Goal: Task Accomplishment & Management: Complete application form

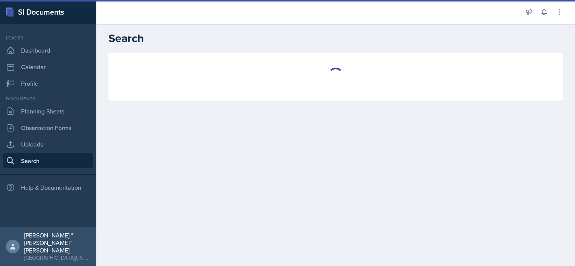
select select "all"
select select "1"
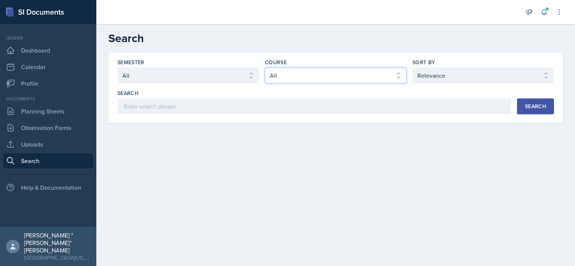
click at [290, 74] on select "Select course All ACC 211 ACC 212 ACC 307 BYS 119 BYS 215 BYS 300 CH 101 CH 121…" at bounding box center [335, 76] width 141 height 16
select select "9b8fb5b2-7103-4019-a785-b6c4379b6829"
click at [265, 68] on select "Select course All ACC 211 ACC 212 ACC 307 BYS 119 BYS 215 BYS 300 CH 101 CH 121…" at bounding box center [335, 76] width 141 height 16
click at [225, 114] on div "Semester Select semester All Fall 2025 Spring 2025 Fall 2024 Spring 2024 Fall 2…" at bounding box center [335, 88] width 454 height 71
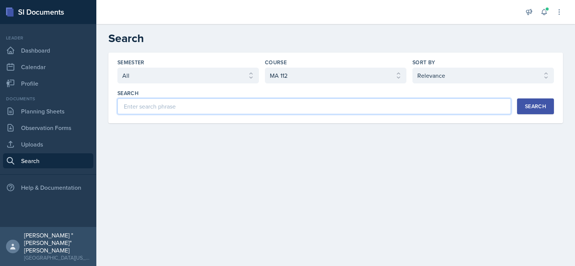
click at [219, 110] on input at bounding box center [313, 107] width 393 height 16
type input "Absolute Value"
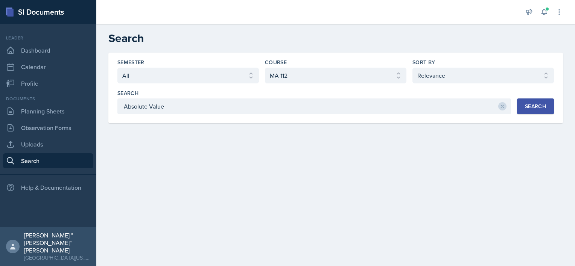
click at [528, 108] on div "Search" at bounding box center [535, 106] width 21 height 6
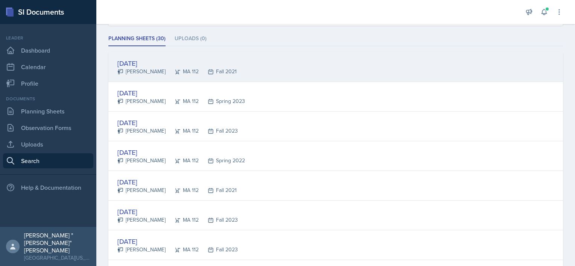
scroll to position [99, 0]
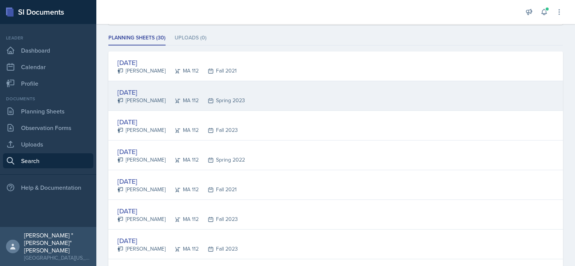
click at [156, 85] on div "[DATE] [PERSON_NAME] MA 112 Spring 2023" at bounding box center [335, 96] width 454 height 30
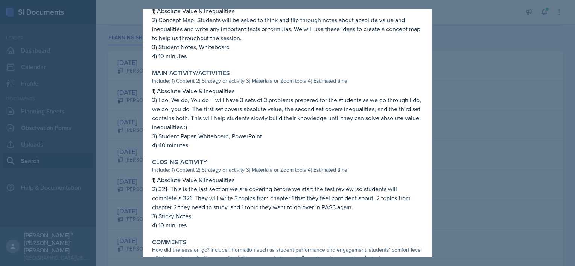
scroll to position [332, 0]
click at [240, 155] on div "Closing Activity Include: 1) Content 2) Strategy or activity 3) Materials or Zo…" at bounding box center [287, 193] width 277 height 77
click at [369, 152] on div "Session Modality Online In-Person Session Time 8:00-9:00am Attendance Did you h…" at bounding box center [287, 17] width 271 height 608
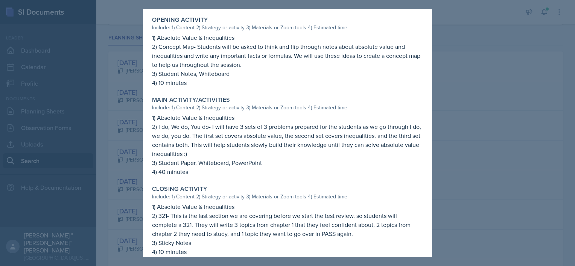
scroll to position [294, 0]
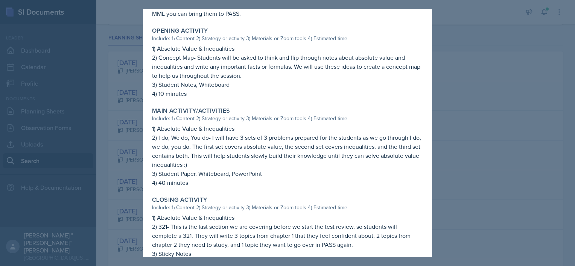
click at [82, 104] on div at bounding box center [287, 133] width 575 height 266
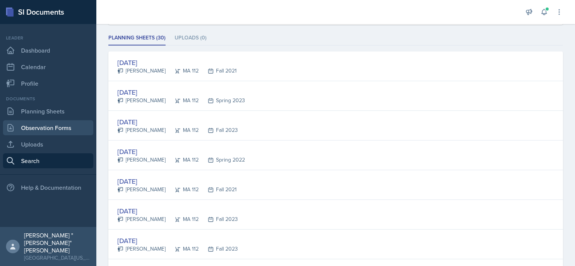
click at [50, 123] on link "Observation Forms" at bounding box center [48, 127] width 90 height 15
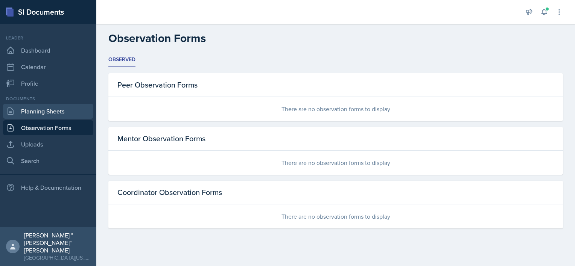
click at [66, 113] on link "Planning Sheets" at bounding box center [48, 111] width 90 height 15
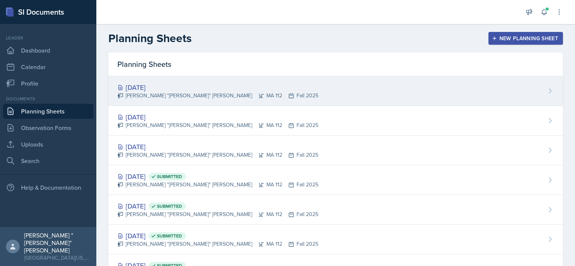
click at [176, 92] on div "[PERSON_NAME] "[PERSON_NAME]" [PERSON_NAME] MA 112 Fall 2025" at bounding box center [217, 96] width 201 height 8
click at [176, 91] on main "Planning Sheets New Planning Sheet Planning Sheets [DATE] [PERSON_NAME] "[PERSO…" at bounding box center [335, 145] width 478 height 242
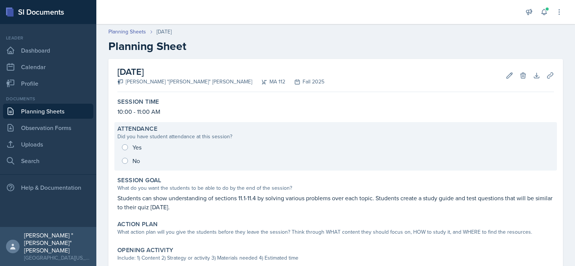
scroll to position [20, 0]
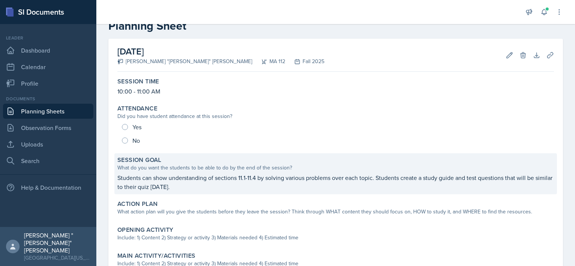
click at [209, 184] on p "Students can show understanding of sections 11.1-11.4 by solving various proble…" at bounding box center [335, 182] width 436 height 18
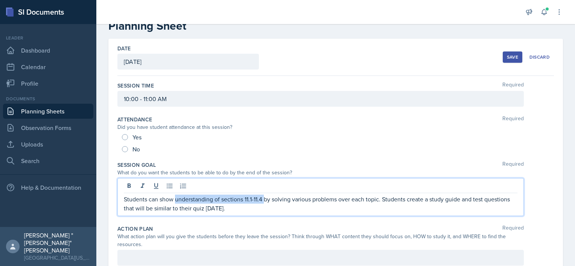
drag, startPoint x: 209, startPoint y: 184, endPoint x: 263, endPoint y: 179, distance: 54.8
click at [263, 179] on div "Students can show understanding of sections 11.1-11.4 by solving various proble…" at bounding box center [320, 197] width 406 height 38
click at [258, 208] on p "Students can show understanding of sections 11.1-11.4 by solving various proble…" at bounding box center [320, 204] width 393 height 18
drag, startPoint x: 258, startPoint y: 208, endPoint x: 252, endPoint y: 205, distance: 6.4
click at [252, 205] on p "Students can show understanding of sections 11.1-11.4 by solving various proble…" at bounding box center [320, 204] width 393 height 18
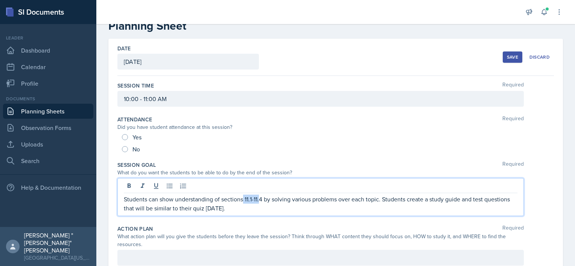
drag, startPoint x: 243, startPoint y: 198, endPoint x: 261, endPoint y: 200, distance: 18.1
click at [261, 200] on p "Students can show understanding of sections 11.1-11.4 by solving various proble…" at bounding box center [320, 204] width 393 height 18
click at [219, 197] on p "Students can show understanding of sections of Chapter by solving various probl…" at bounding box center [320, 204] width 393 height 18
click at [281, 199] on p "Students can show understanding over sections of Chapter by solving various pro…" at bounding box center [320, 204] width 393 height 18
click at [371, 208] on p "Students can show understanding over sections of Chapter 1 by solving various p…" at bounding box center [320, 204] width 393 height 18
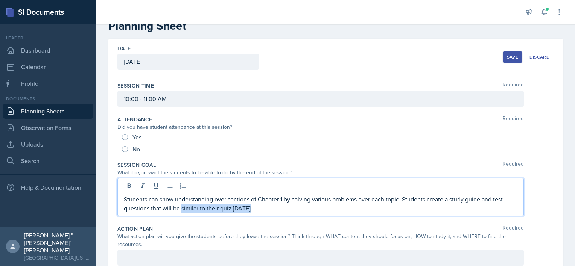
drag, startPoint x: 371, startPoint y: 208, endPoint x: 181, endPoint y: 219, distance: 191.0
click at [181, 219] on div "Session Goal Required What do you want the students to be able to do by the end…" at bounding box center [335, 190] width 436 height 64
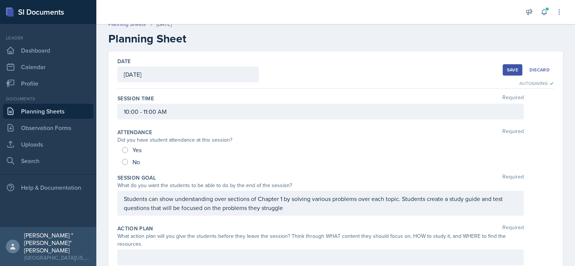
click at [278, 161] on div "No" at bounding box center [335, 162] width 427 height 12
click at [309, 208] on p "Students can show understanding over sections of Chapter 1 by solving various p…" at bounding box center [320, 203] width 393 height 18
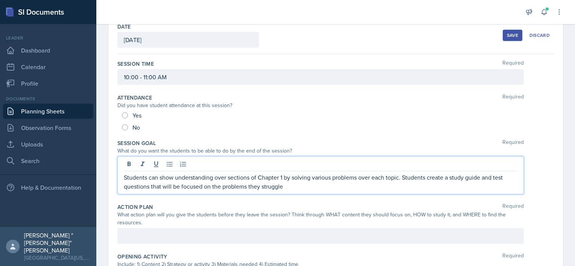
scroll to position [42, 0]
click at [429, 178] on p "Students can show understanding over sections of Chapter 1 by solving various p…" at bounding box center [320, 182] width 393 height 18
click at [417, 182] on p "Students can show understanding over sections of Chapter 1 by solving various p…" at bounding box center [320, 182] width 393 height 18
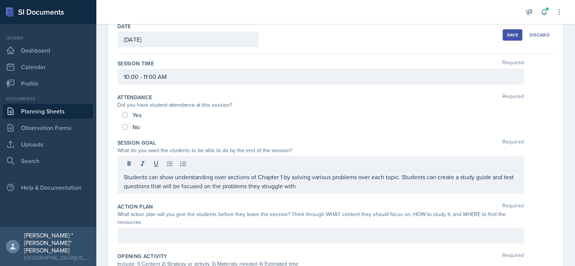
click at [507, 35] on div "Save" at bounding box center [512, 35] width 11 height 6
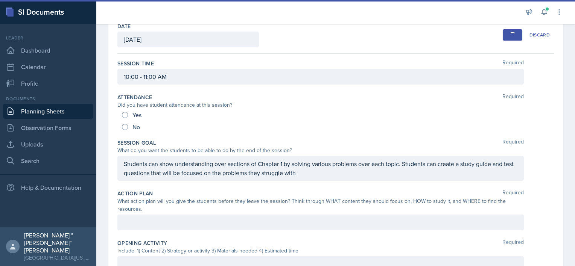
click at [65, 110] on link "Planning Sheets" at bounding box center [48, 111] width 90 height 15
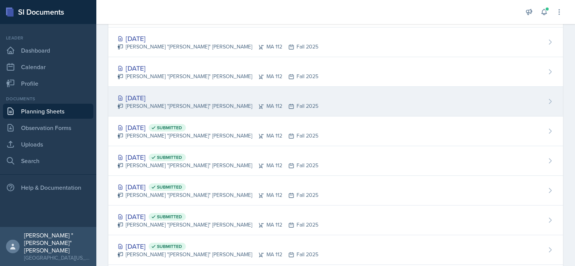
scroll to position [50, 0]
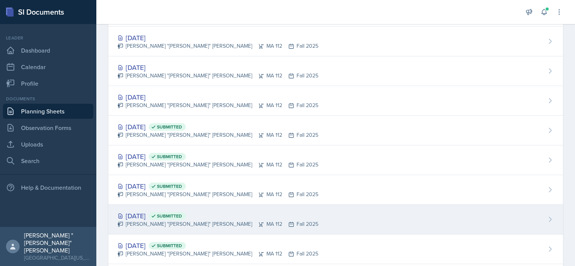
click at [147, 215] on div "[DATE] Submitted" at bounding box center [217, 216] width 201 height 10
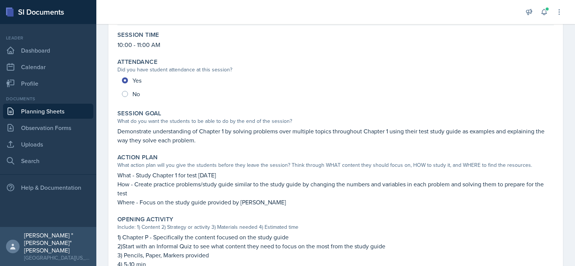
scroll to position [67, 0]
drag, startPoint x: 116, startPoint y: 176, endPoint x: 149, endPoint y: 215, distance: 51.2
drag, startPoint x: 149, startPoint y: 215, endPoint x: 115, endPoint y: 183, distance: 46.5
click at [115, 183] on div "Action Plan What action plan will you give the students before they leave the s…" at bounding box center [335, 179] width 442 height 59
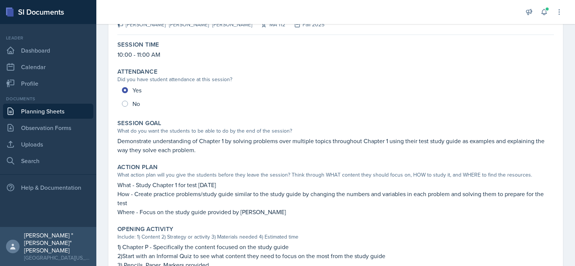
scroll to position [0, 0]
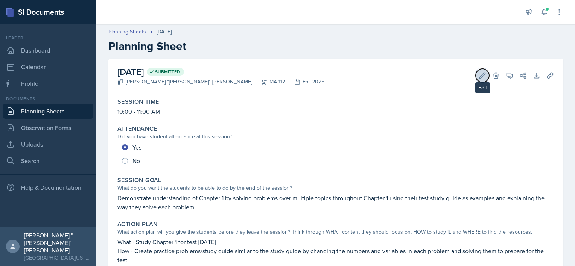
click at [478, 75] on icon at bounding box center [482, 76] width 8 height 8
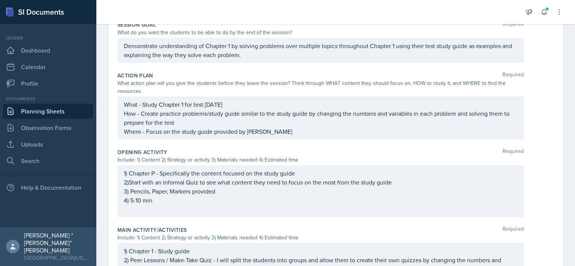
click at [153, 173] on p "1) Chapter P - Specifically the content focused on the study guide" at bounding box center [320, 173] width 393 height 9
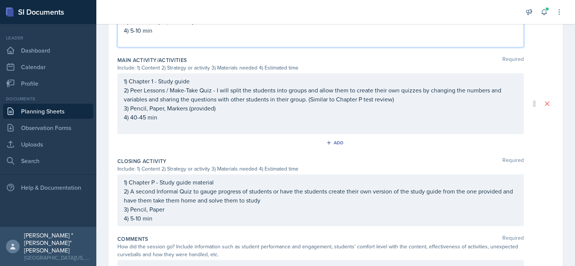
click at [155, 180] on p "1) Chapter P - Study guide material" at bounding box center [320, 182] width 393 height 9
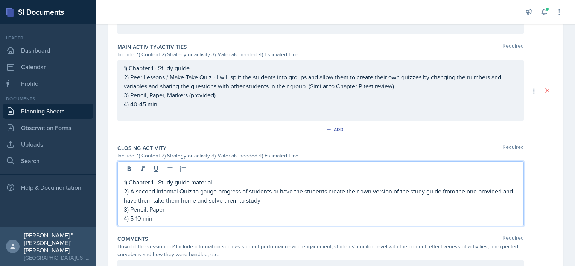
click at [294, 205] on p "3) Pencil, Paper" at bounding box center [320, 209] width 393 height 9
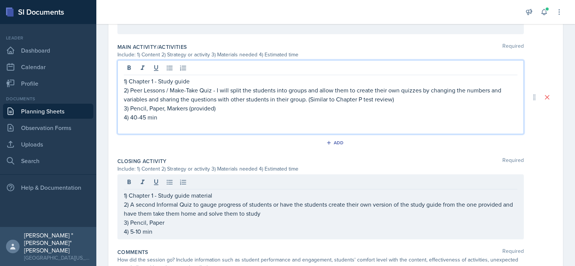
scroll to position [356, 0]
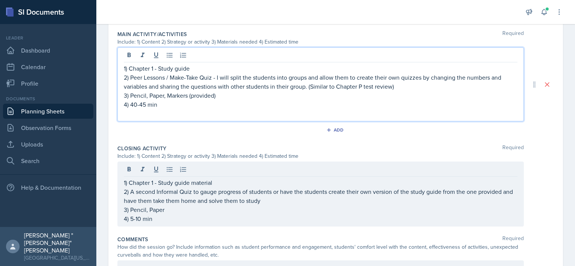
click at [373, 91] on p "3) Pencil, Paper, Markers (provided)" at bounding box center [320, 95] width 393 height 9
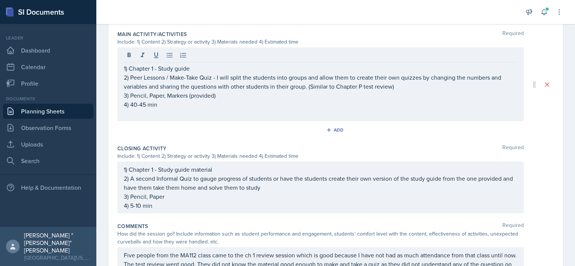
click at [376, 126] on div "Add" at bounding box center [335, 131] width 436 height 14
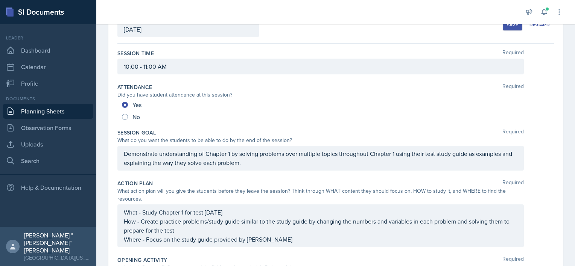
scroll to position [17, 0]
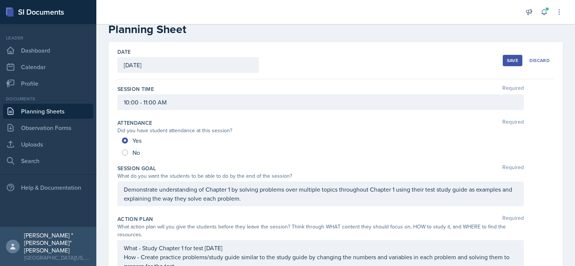
click at [502, 54] on div "Save Discard" at bounding box center [527, 60] width 51 height 17
click at [507, 60] on div "Save" at bounding box center [512, 61] width 11 height 6
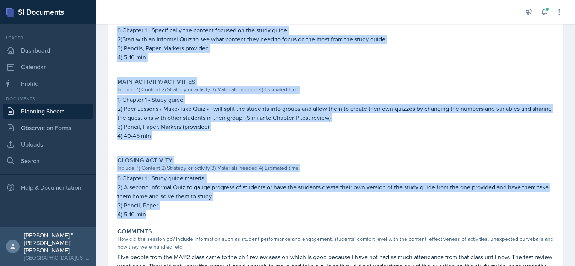
scroll to position [235, 0]
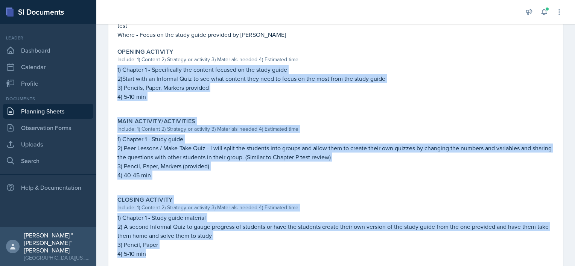
drag, startPoint x: 162, startPoint y: 225, endPoint x: 115, endPoint y: 65, distance: 166.7
click at [117, 65] on div "Session Time 10:00 - 11:00 AM Attendance Did you have student attendance at thi…" at bounding box center [335, 100] width 436 height 480
drag, startPoint x: 115, startPoint y: 65, endPoint x: 159, endPoint y: 111, distance: 63.6
click at [159, 111] on div "Opening Activity Include: 1) Content 2) Strategy or activity 3) Materials neede…" at bounding box center [335, 78] width 442 height 67
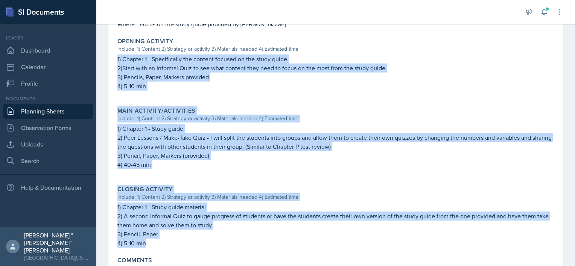
scroll to position [252, 0]
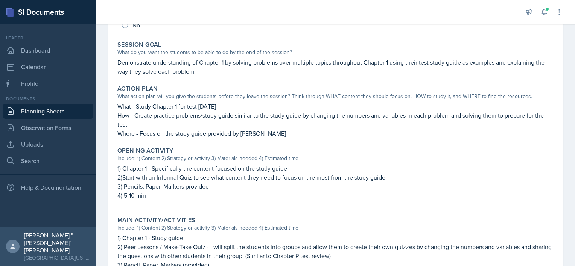
scroll to position [129, 0]
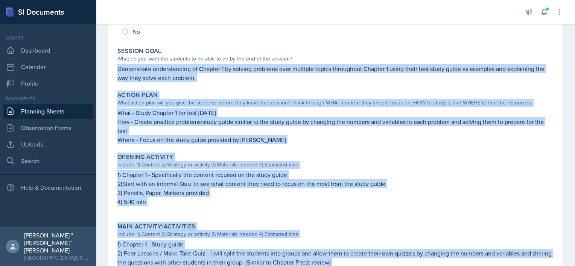
drag, startPoint x: 155, startPoint y: 238, endPoint x: 114, endPoint y: 68, distance: 175.4
click at [117, 68] on div "Session Time 10:00 - 11:00 AM Attendance Did you have student attendance at thi…" at bounding box center [335, 206] width 436 height 480
copy div "Demonstrate understanding of Chapter 1 by solving problems over multiple topics…"
click at [57, 108] on link "Planning Sheets" at bounding box center [48, 111] width 90 height 15
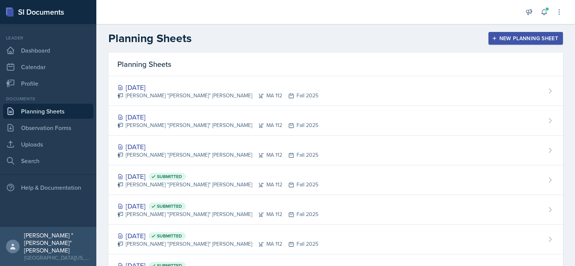
click at [491, 41] on icon "button" at bounding box center [493, 38] width 5 height 5
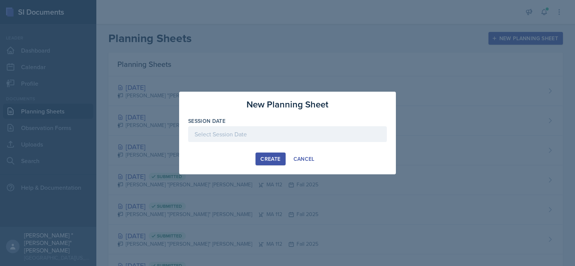
click at [286, 134] on div at bounding box center [287, 134] width 199 height 16
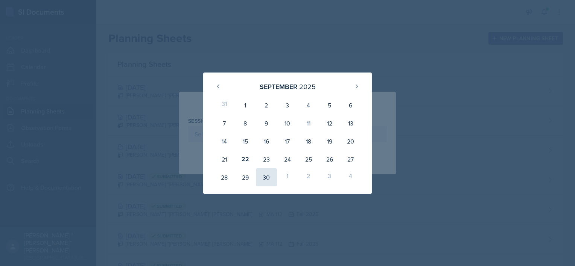
click at [263, 178] on div "30" at bounding box center [266, 177] width 21 height 18
type input "[DATE]"
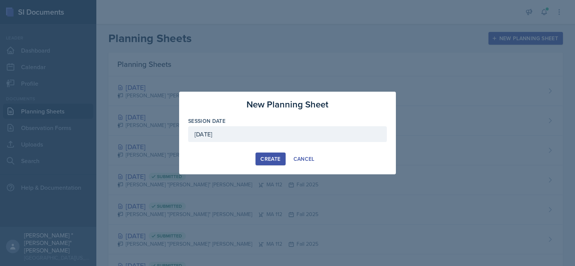
click at [266, 161] on div "Create" at bounding box center [270, 159] width 20 height 6
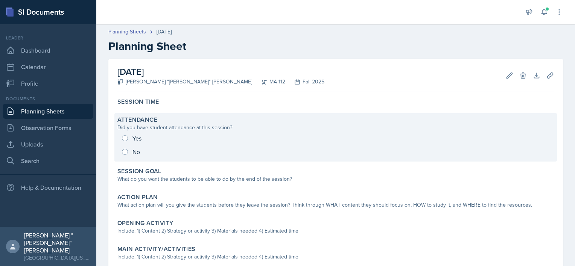
click at [185, 116] on div "Attendance Did you have student attendance at this session? Yes No" at bounding box center [335, 137] width 442 height 49
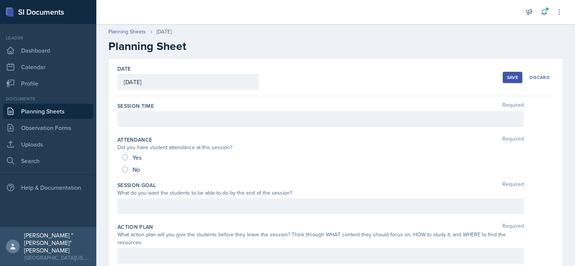
click at [181, 122] on div at bounding box center [320, 119] width 406 height 16
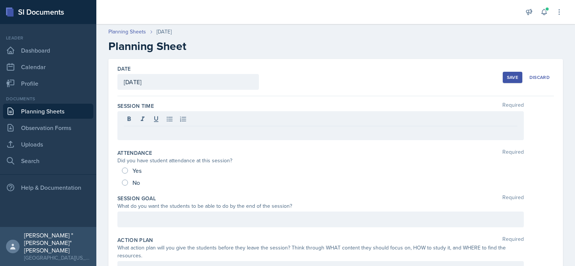
click at [167, 130] on p at bounding box center [320, 132] width 393 height 9
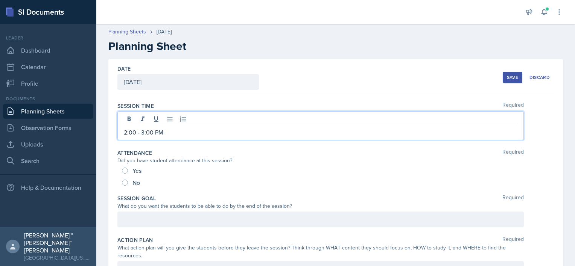
click at [159, 217] on div at bounding box center [320, 220] width 406 height 16
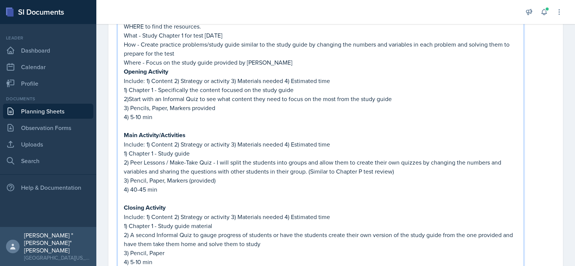
scroll to position [274, 0]
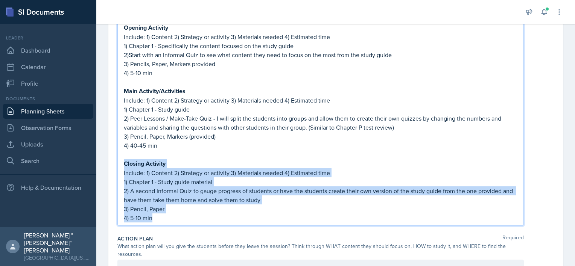
drag, startPoint x: 159, startPoint y: 217, endPoint x: 121, endPoint y: 161, distance: 67.1
click at [121, 161] on div "Demonstrate understanding of Chapter 1 by solving problems over multiple topics…" at bounding box center [320, 75] width 406 height 301
click at [161, 209] on p "3) Pencil, Paper" at bounding box center [320, 209] width 393 height 9
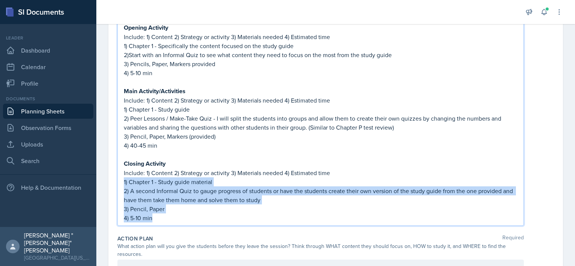
drag, startPoint x: 161, startPoint y: 215, endPoint x: 123, endPoint y: 178, distance: 52.7
click at [123, 178] on div "Demonstrate understanding of Chapter 1 by solving problems over multiple topics…" at bounding box center [320, 75] width 406 height 301
copy div "1) Chapter 1 - Study guide material 2) A second Informal Quiz to gauge progress…"
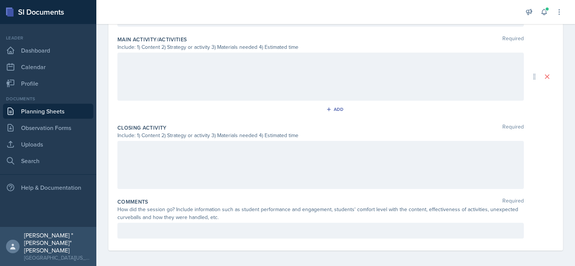
click at [138, 171] on div at bounding box center [320, 165] width 406 height 48
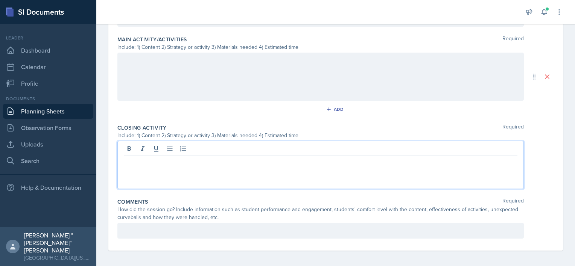
scroll to position [597, 0]
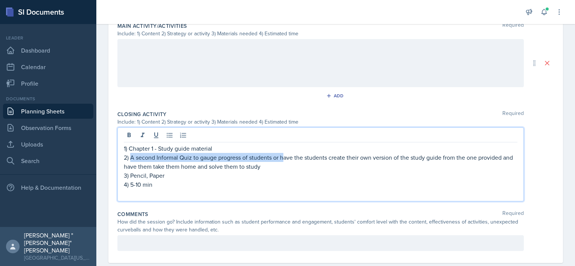
drag, startPoint x: 283, startPoint y: 156, endPoint x: 132, endPoint y: 157, distance: 151.5
click at [132, 157] on p "2) A second Informal Quiz to gauge progress of students or have the students cr…" at bounding box center [320, 162] width 393 height 18
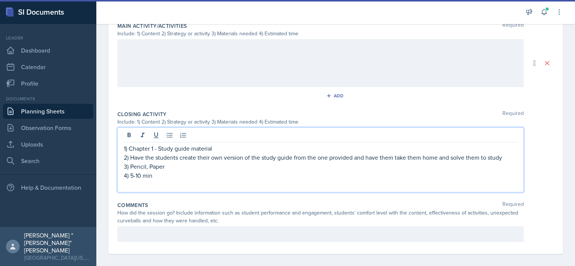
click at [505, 162] on p "3) Pencil, Paper" at bounding box center [320, 166] width 393 height 9
click at [508, 158] on p "2) Have the students create their own version of the study guide from the one p…" at bounding box center [320, 157] width 393 height 9
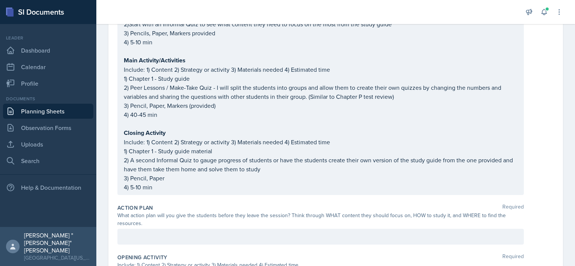
scroll to position [304, 0]
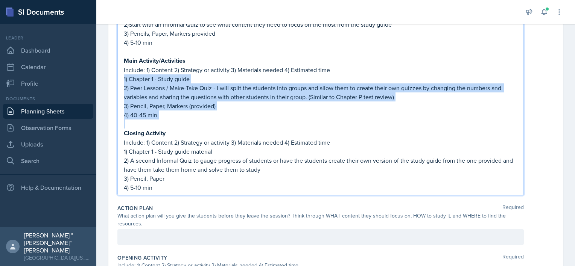
drag, startPoint x: 175, startPoint y: 117, endPoint x: 114, endPoint y: 77, distance: 73.5
click at [114, 77] on div "Date [DATE] [DATE] 31 1 2 3 4 5 6 7 8 9 10 11 12 13 14 15 16 17 18 19 20 21 22 …" at bounding box center [335, 162] width 454 height 815
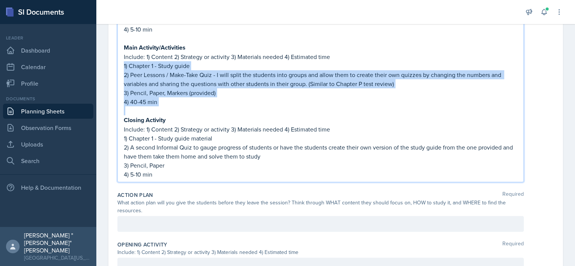
scroll to position [291, 0]
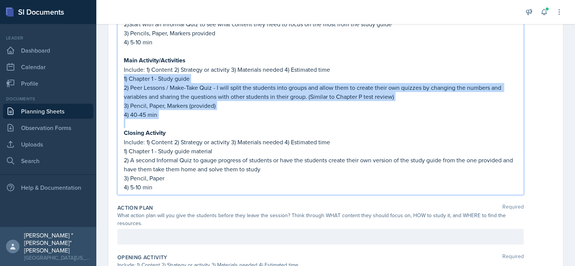
copy div "1) Chapter 1 - Study guide 2) Peer Lessons / Make-Take Quiz - I will split the …"
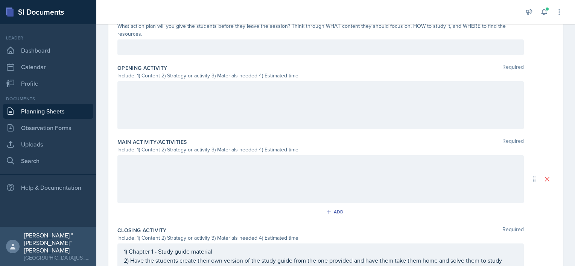
click at [187, 177] on div at bounding box center [320, 179] width 406 height 48
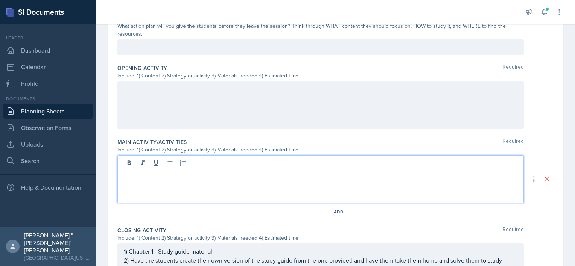
scroll to position [494, 0]
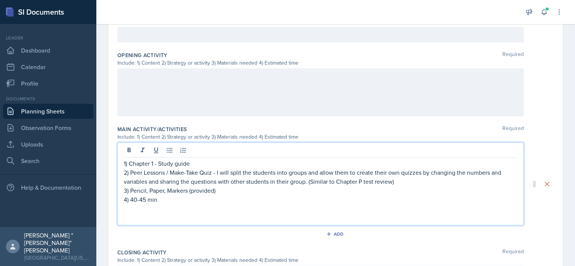
click at [153, 221] on div "1) Chapter 1 - Study guide 2) Peer Lessons / Make-Take Quiz - I will split the …" at bounding box center [320, 184] width 406 height 83
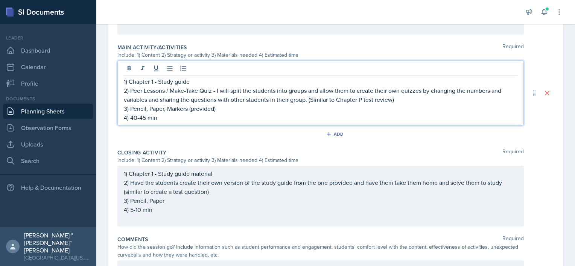
click at [153, 221] on div "1) Chapter 1 - Study guide material 2) Have the students create their own versi…" at bounding box center [320, 196] width 406 height 61
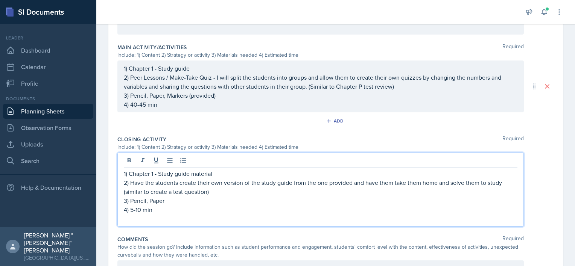
scroll to position [589, 0]
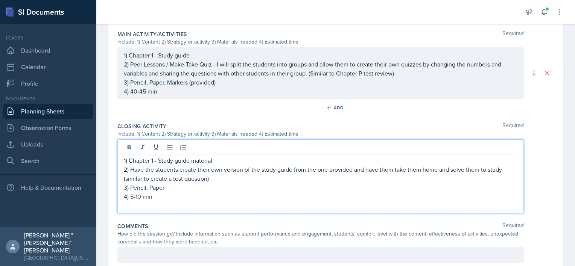
click at [142, 207] on p at bounding box center [320, 205] width 393 height 9
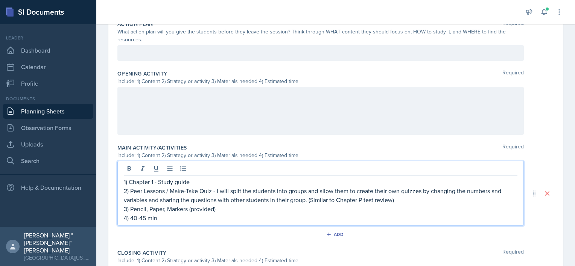
scroll to position [488, 0]
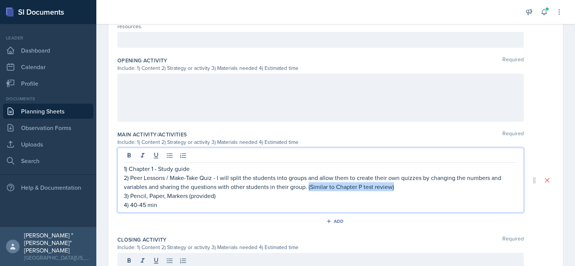
drag, startPoint x: 400, startPoint y: 187, endPoint x: 308, endPoint y: 187, distance: 91.8
click at [308, 187] on p "2) Peer Lessons / Make-Take Quiz - I will split the students into groups and al…" at bounding box center [320, 182] width 393 height 18
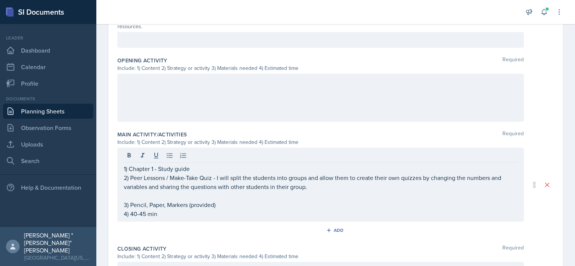
click at [249, 191] on p at bounding box center [320, 195] width 393 height 9
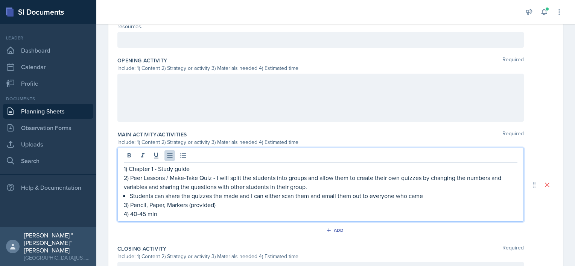
click at [440, 196] on p "Students can share the quizzes the made and I can either scan them and email th…" at bounding box center [323, 195] width 387 height 9
click at [438, 197] on p "Students can share the quizzes the made and I can either scan them and email th…" at bounding box center [323, 195] width 387 height 9
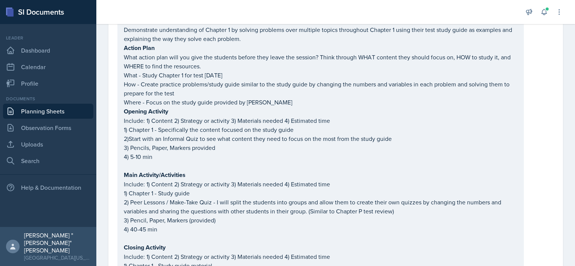
scroll to position [190, 0]
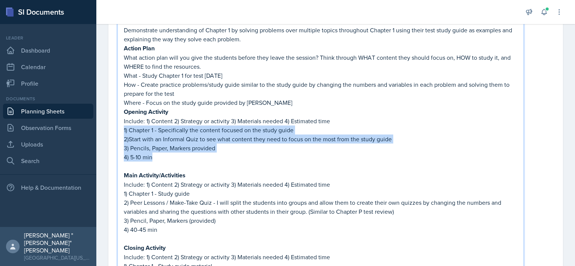
drag, startPoint x: 182, startPoint y: 157, endPoint x: 122, endPoint y: 128, distance: 67.3
click at [122, 128] on div "Demonstrate understanding of Chapter 1 by solving problems over multiple topics…" at bounding box center [320, 159] width 406 height 301
copy div "1) Chapter 1 - Specifically the content focused on the study guide 2)Start with…"
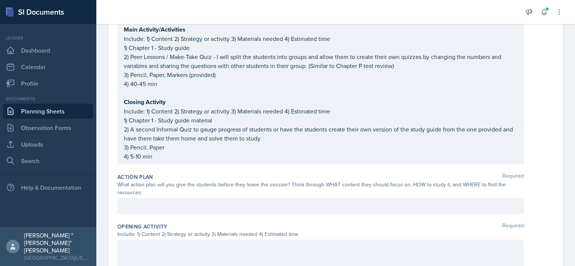
click at [191, 210] on div at bounding box center [320, 206] width 406 height 16
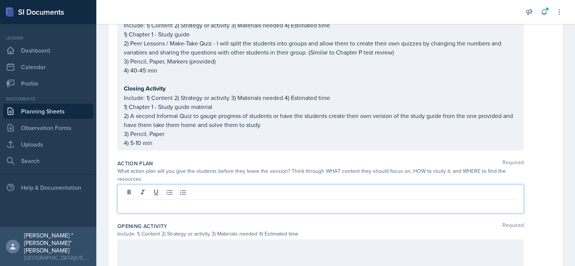
click at [200, 234] on div "Include: 1) Content 2) Strategy or activity 3) Materials needed 4) Estimated ti…" at bounding box center [320, 234] width 406 height 8
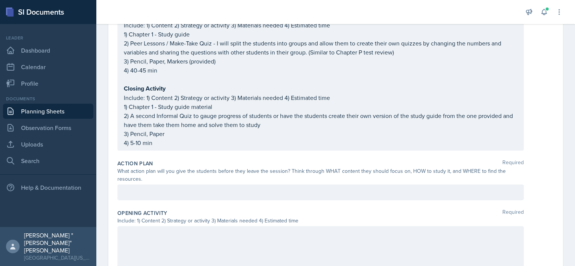
click at [200, 234] on div at bounding box center [320, 250] width 406 height 48
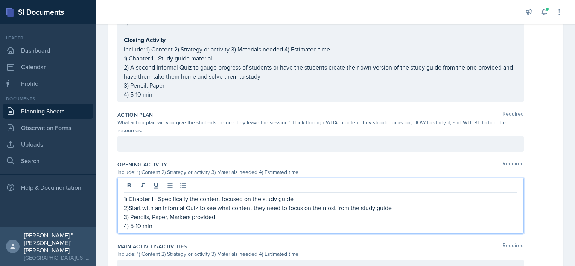
scroll to position [385, 0]
drag, startPoint x: 221, startPoint y: 214, endPoint x: 168, endPoint y: 215, distance: 52.7
click at [168, 215] on p "3) Pencils, Paper, Markers provided" at bounding box center [320, 215] width 393 height 9
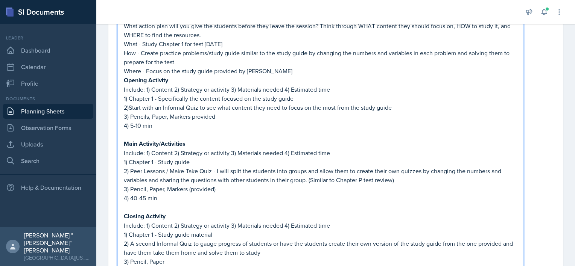
scroll to position [234, 0]
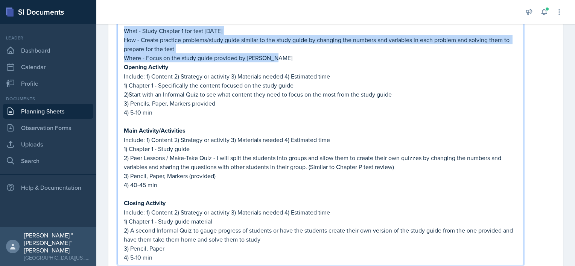
drag, startPoint x: 275, startPoint y: 56, endPoint x: 126, endPoint y: 33, distance: 151.5
click at [126, 33] on div "Demonstrate understanding of Chapter 1 by solving problems over multiple topics…" at bounding box center [320, 121] width 393 height 281
copy div "What - Study Chapter 1 for test [DATE] How - Create practice problems/study gui…"
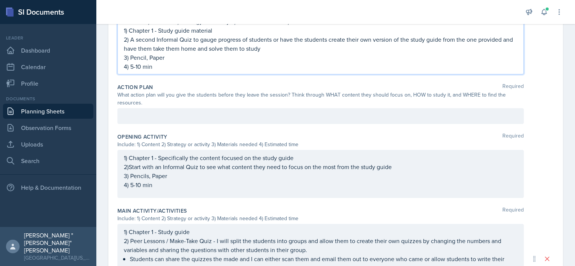
click at [187, 112] on p at bounding box center [320, 116] width 393 height 9
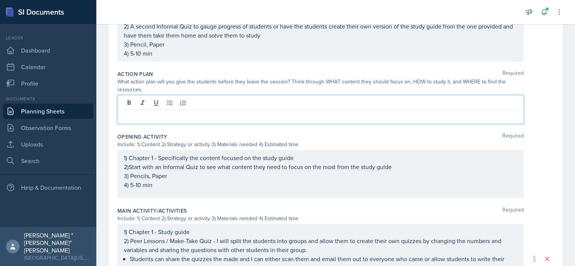
scroll to position [425, 0]
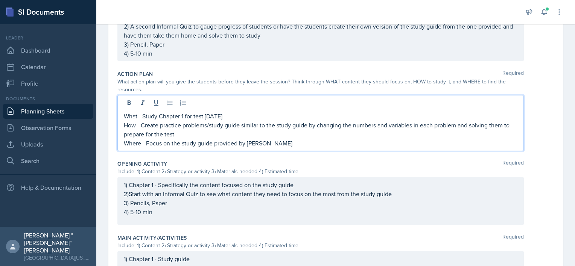
drag, startPoint x: 242, startPoint y: 112, endPoint x: 218, endPoint y: 116, distance: 24.4
click at [218, 116] on p "What - Study Chapter 1 for test [DATE]" at bounding box center [320, 116] width 393 height 9
drag, startPoint x: 216, startPoint y: 115, endPoint x: 206, endPoint y: 117, distance: 10.1
click at [206, 117] on p "What - Study Chapter 1 for test [DATE]" at bounding box center [320, 116] width 393 height 9
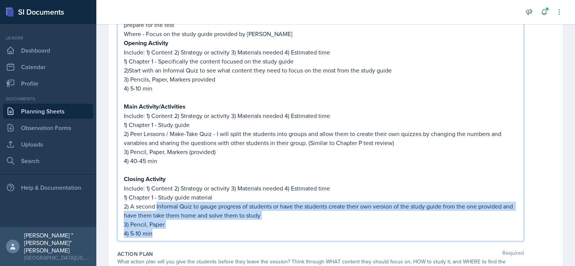
drag, startPoint x: 177, startPoint y: 232, endPoint x: 156, endPoint y: 208, distance: 32.0
click at [156, 208] on div "Demonstrate understanding of Chapter 1 by solving problems over multiple topics…" at bounding box center [320, 97] width 393 height 281
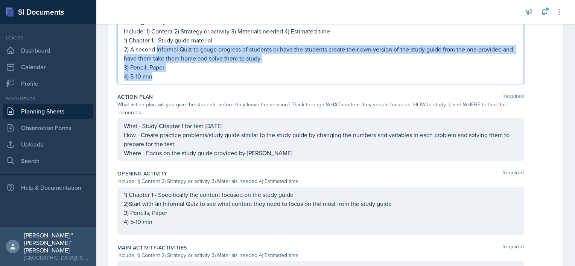
scroll to position [429, 0]
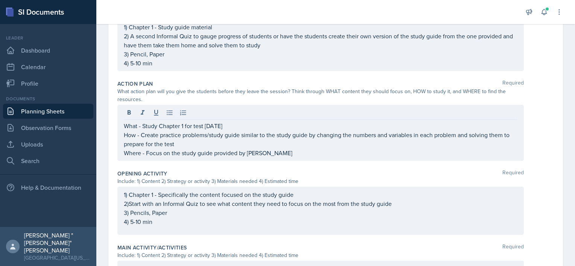
click at [217, 80] on div "Action Plan Required" at bounding box center [335, 84] width 436 height 8
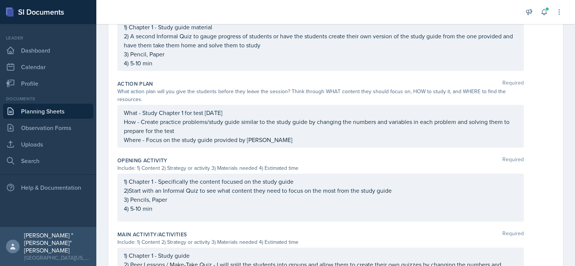
click at [283, 135] on div "What - Study Chapter 1 for test [DATE] How - Create practice problems/study gui…" at bounding box center [320, 126] width 393 height 36
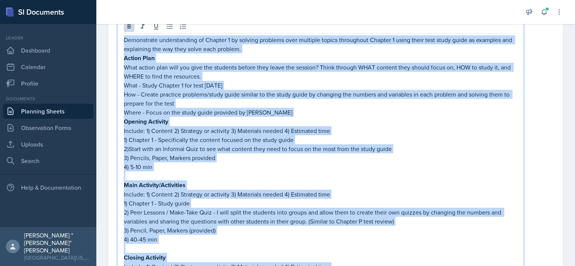
scroll to position [117, 0]
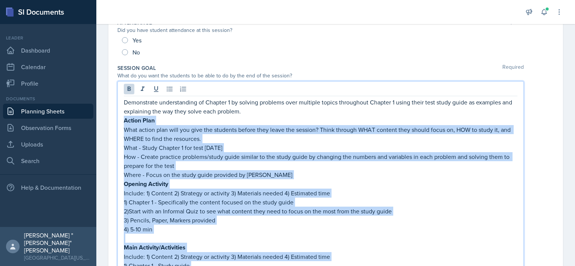
drag, startPoint x: 159, startPoint y: 65, endPoint x: 114, endPoint y: 124, distance: 74.0
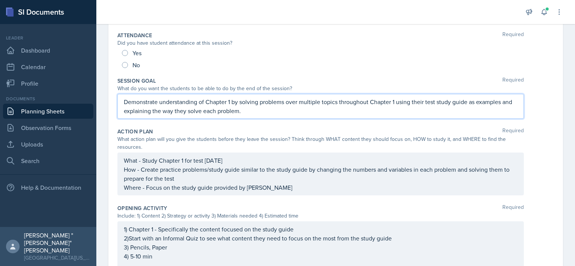
scroll to position [0, 0]
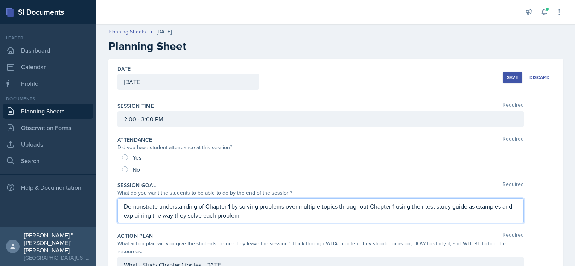
click at [507, 80] on button "Save" at bounding box center [512, 77] width 20 height 11
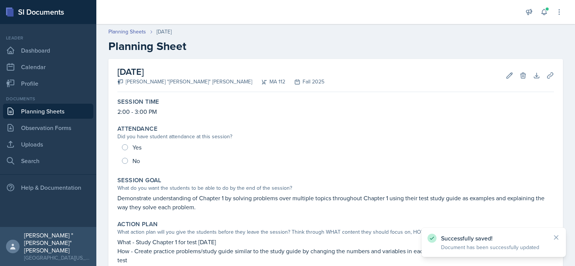
click at [53, 108] on link "Planning Sheets" at bounding box center [48, 111] width 90 height 15
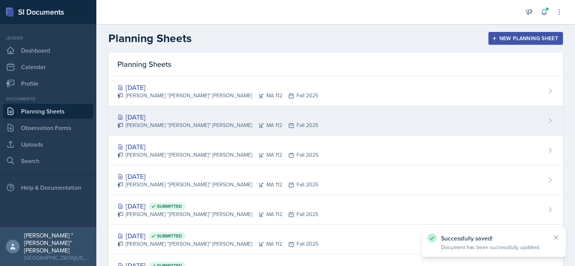
click at [170, 120] on div "[DATE]" at bounding box center [217, 117] width 201 height 10
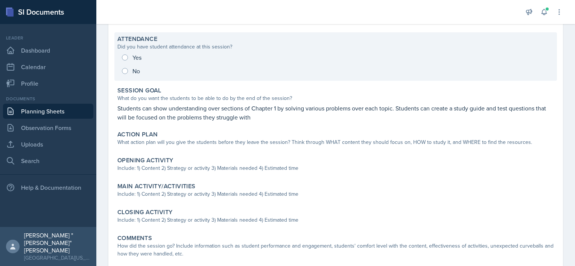
scroll to position [91, 0]
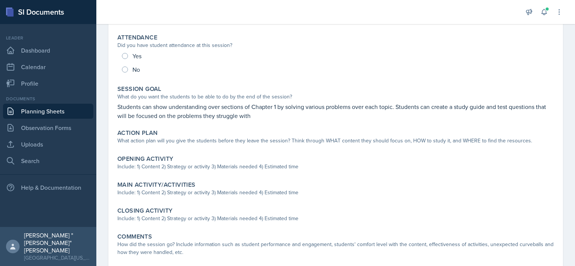
click at [31, 113] on link "Planning Sheets" at bounding box center [48, 111] width 90 height 15
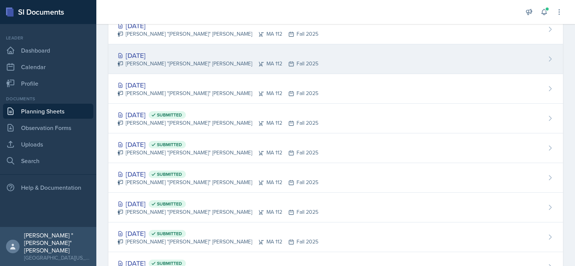
click at [161, 59] on div "[DATE]" at bounding box center [217, 55] width 201 height 10
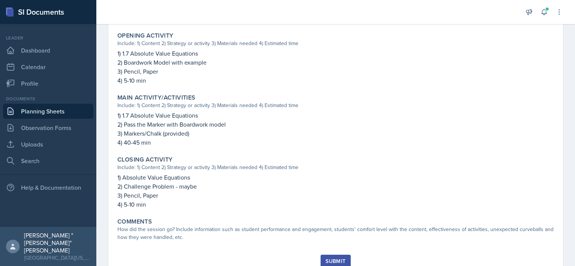
scroll to position [261, 0]
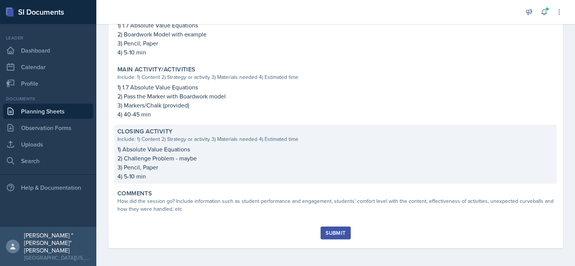
click at [200, 158] on p "2) Challenge Problem - maybe" at bounding box center [335, 158] width 436 height 9
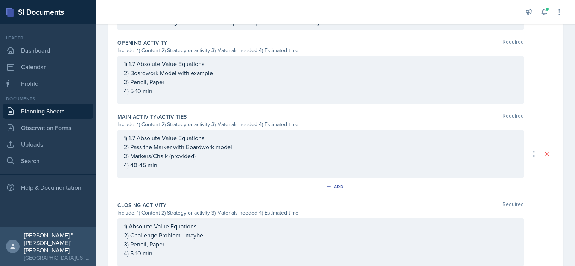
scroll to position [304, 0]
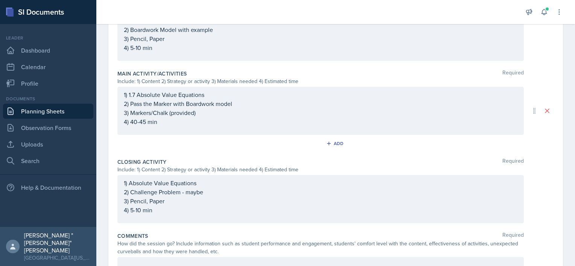
click at [206, 191] on div "1) Absolute Value Equations 2) Challenge Problem - maybe 3) Pencil, Paper 4) 5-…" at bounding box center [320, 197] width 393 height 36
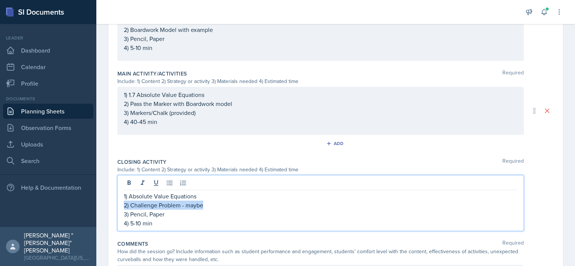
drag, startPoint x: 206, startPoint y: 191, endPoint x: 190, endPoint y: 200, distance: 19.2
click at [190, 200] on div "1) Absolute Value Equations 2) Challenge Problem - maybe 3) Pencil, Paper 4) 5-…" at bounding box center [320, 210] width 393 height 36
click at [190, 201] on p "2) Challenge Problem - maybe" at bounding box center [320, 205] width 393 height 9
drag, startPoint x: 215, startPoint y: 203, endPoint x: 131, endPoint y: 208, distance: 84.4
click at [131, 208] on p "2) Challenge Problem - maybe" at bounding box center [320, 205] width 393 height 9
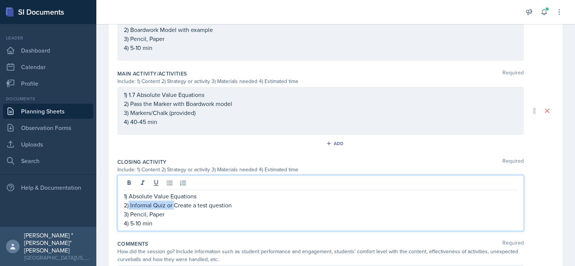
drag, startPoint x: 174, startPoint y: 204, endPoint x: 129, endPoint y: 208, distance: 45.6
click at [129, 208] on p "2) Informal Quiz or Create a test question" at bounding box center [320, 205] width 393 height 9
click at [202, 206] on p "2) Create a test question" at bounding box center [320, 205] width 393 height 9
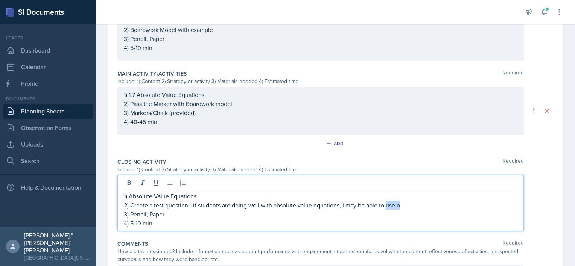
drag, startPoint x: 415, startPoint y: 202, endPoint x: 387, endPoint y: 207, distance: 28.6
click at [387, 207] on p "2) Create a test question - if students are doing well with absolute value equa…" at bounding box center [320, 205] width 393 height 9
click at [194, 204] on p "2) Create a test question - if students are doing well with absolute value equa…" at bounding box center [320, 205] width 393 height 9
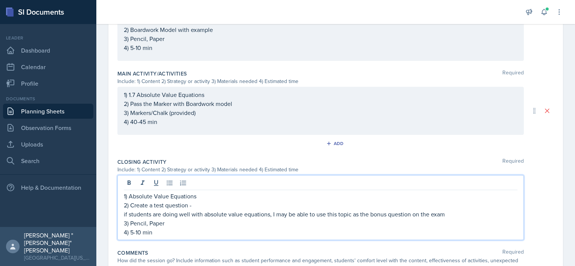
scroll to position [370, 0]
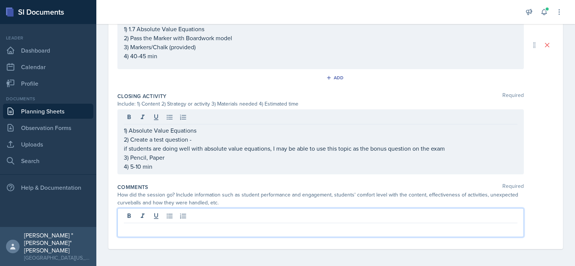
click at [122, 149] on div "1) Absolute Value Equations 2) Create a test question - if students are doing w…" at bounding box center [320, 141] width 406 height 65
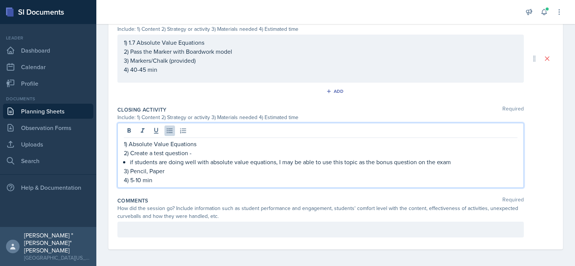
click at [201, 152] on p "2) Create a test question -" at bounding box center [320, 153] width 393 height 9
click at [130, 161] on p "if students are doing well with absolute value equations, I may be able to use …" at bounding box center [323, 162] width 387 height 9
click at [209, 153] on p "2) Create a test question -" at bounding box center [320, 153] width 393 height 9
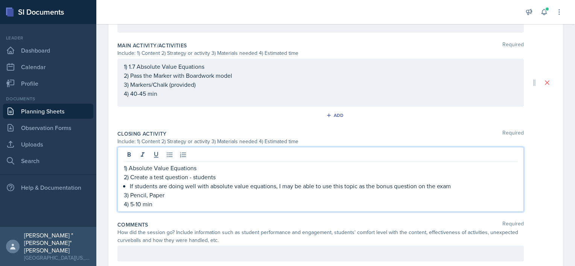
scroll to position [346, 0]
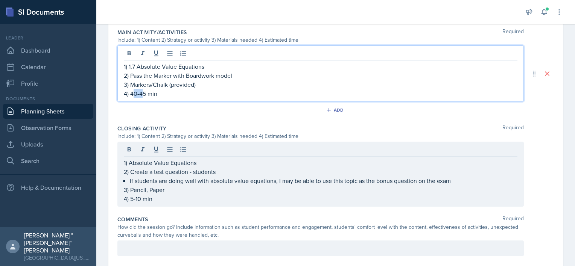
drag, startPoint x: 141, startPoint y: 93, endPoint x: 132, endPoint y: 94, distance: 9.8
click at [132, 94] on p "4) 40-45 min" at bounding box center [320, 93] width 393 height 9
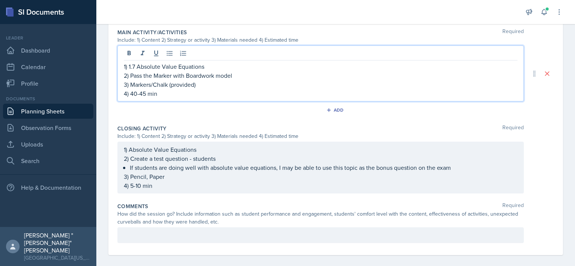
click at [144, 94] on p "4) 40-45 min" at bounding box center [320, 93] width 393 height 9
drag, startPoint x: 144, startPoint y: 94, endPoint x: 132, endPoint y: 97, distance: 13.2
click at [132, 97] on div "1) 1.7 Absolute Value Equations 2) Pass the Marker with Boardwork model 3) Mark…" at bounding box center [320, 74] width 406 height 56
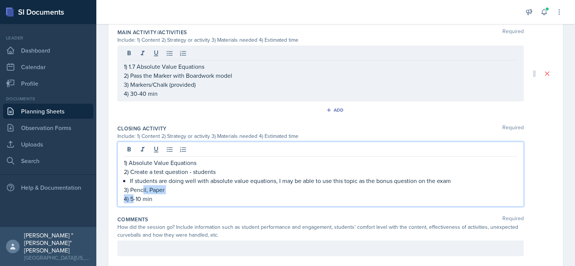
drag, startPoint x: 143, startPoint y: 185, endPoint x: 134, endPoint y: 198, distance: 15.1
click at [134, 198] on p "4) 5-10 min" at bounding box center [320, 198] width 393 height 9
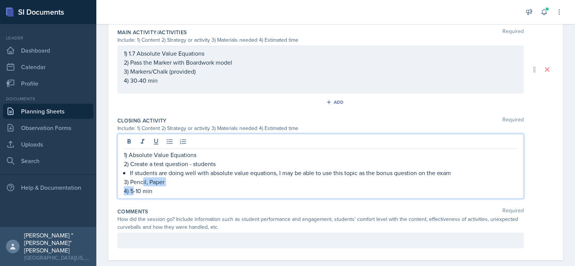
scroll to position [338, 0]
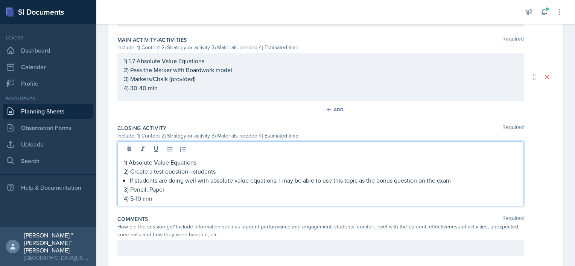
click at [136, 197] on p "4) 5-10 min" at bounding box center [320, 198] width 393 height 9
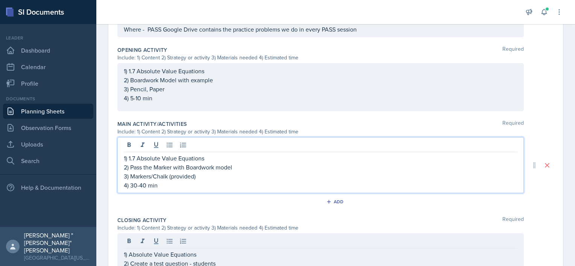
scroll to position [267, 0]
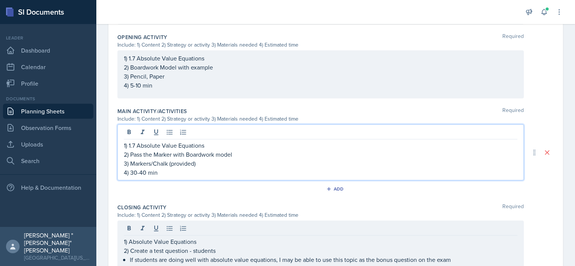
click at [140, 170] on p "4) 30-40 min" at bounding box center [320, 172] width 393 height 9
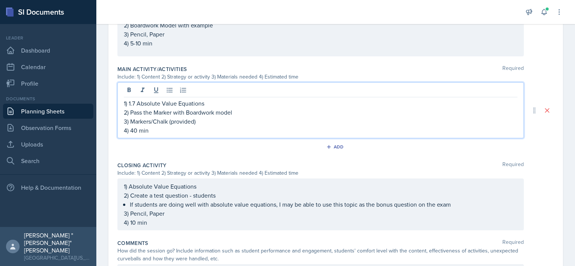
scroll to position [311, 0]
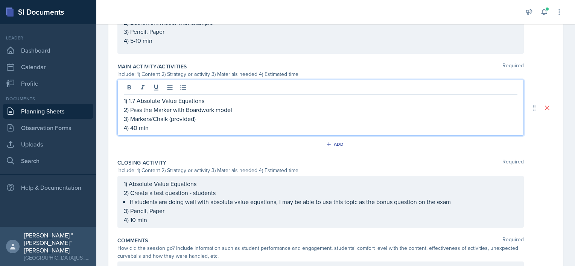
click at [185, 212] on p "3) Pencil, Paper" at bounding box center [320, 210] width 393 height 9
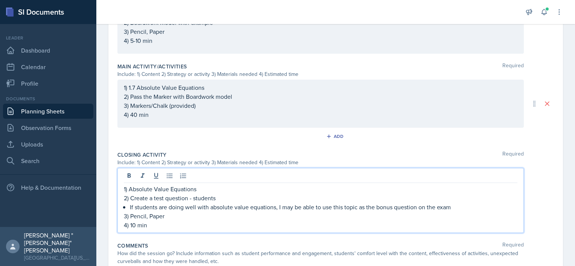
scroll to position [317, 0]
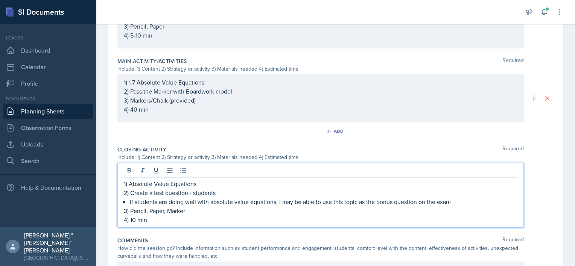
click at [245, 190] on p "2) Create a test question - students" at bounding box center [320, 192] width 393 height 9
click at [341, 192] on p "2) Create a test question - students will create a multi-step or two-step inequ…" at bounding box center [320, 192] width 393 height 9
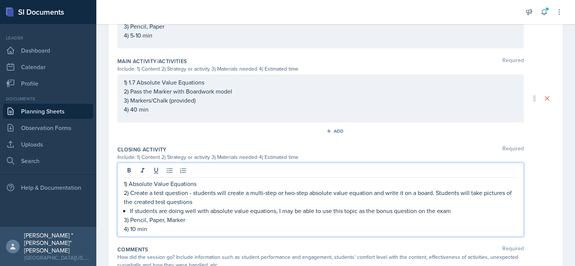
click at [359, 211] on p "If students are doing well with absolute value equations, I may be able to use …" at bounding box center [323, 210] width 387 height 9
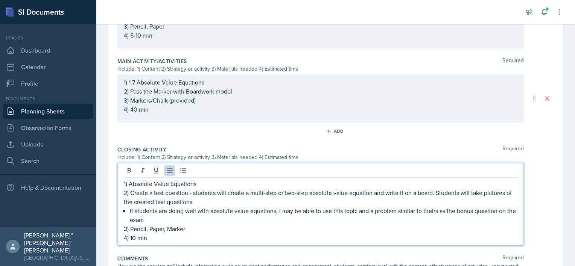
click at [287, 196] on p "2) Create a test question - students will create a multi-step or two-step absol…" at bounding box center [320, 197] width 393 height 18
click at [289, 200] on p "2) Create a test question - students will create a multi-step or two-step absol…" at bounding box center [320, 197] width 393 height 18
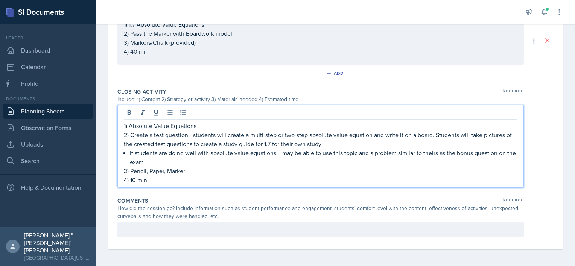
scroll to position [364, 0]
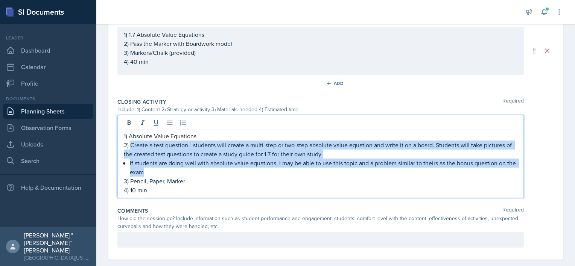
drag, startPoint x: 168, startPoint y: 171, endPoint x: 132, endPoint y: 146, distance: 43.8
click at [132, 146] on div "1) Absolute Value Equations 2) Create a test question - students will create a …" at bounding box center [320, 163] width 393 height 63
click at [232, 186] on p "4) 10 min" at bounding box center [320, 190] width 393 height 9
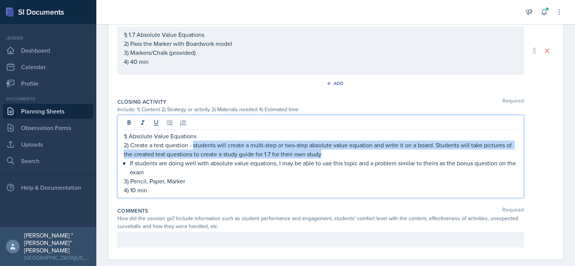
drag, startPoint x: 194, startPoint y: 144, endPoint x: 346, endPoint y: 153, distance: 151.8
click at [346, 153] on p "2) Create a test question - students will create a multi-step or two-step absol…" at bounding box center [320, 150] width 393 height 18
copy p "students will create a multi-step or two-step absolute value equation and write…"
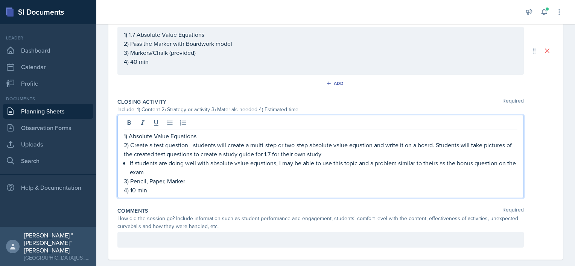
click at [310, 212] on div "Comments Required" at bounding box center [335, 211] width 436 height 8
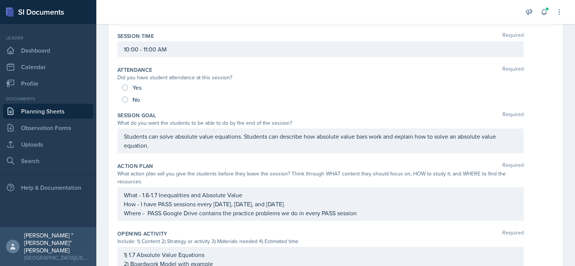
scroll to position [0, 0]
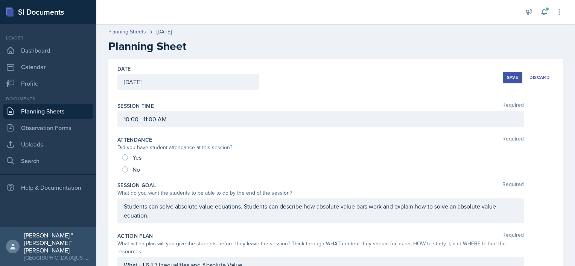
click at [507, 78] on div "Save" at bounding box center [512, 77] width 11 height 6
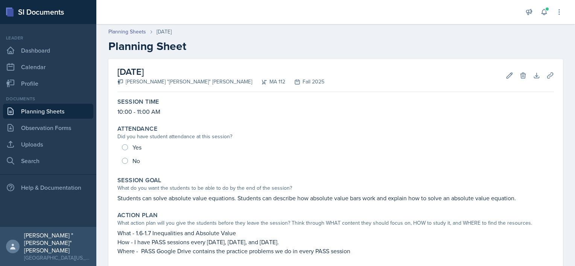
click at [53, 111] on link "Planning Sheets" at bounding box center [48, 111] width 90 height 15
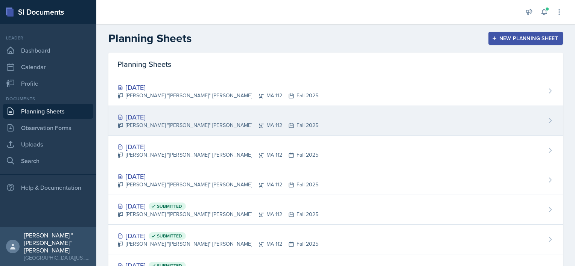
click at [188, 116] on div "[DATE]" at bounding box center [217, 117] width 201 height 10
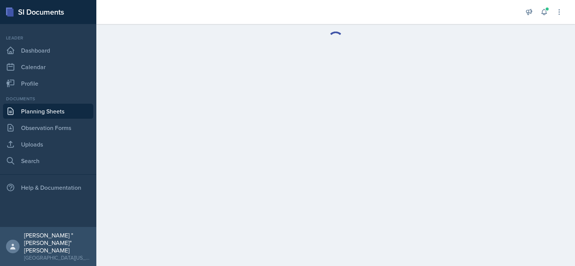
click at [188, 116] on main at bounding box center [335, 145] width 478 height 242
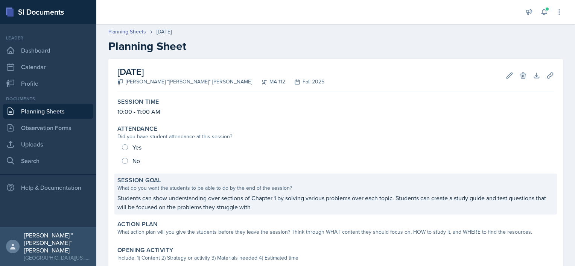
click at [266, 202] on p "Students can show understanding over sections of Chapter 1 by solving various p…" at bounding box center [335, 203] width 436 height 18
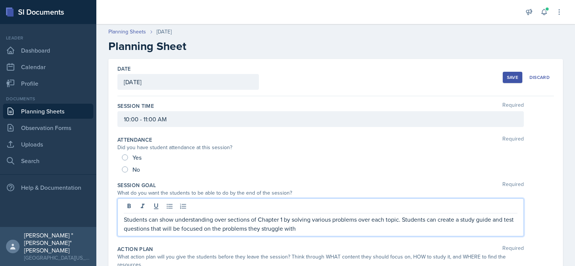
drag, startPoint x: 309, startPoint y: 215, endPoint x: 123, endPoint y: 220, distance: 186.6
click at [123, 220] on div "Students can show understanding over sections of Chapter 1 by solving various p…" at bounding box center [320, 218] width 406 height 38
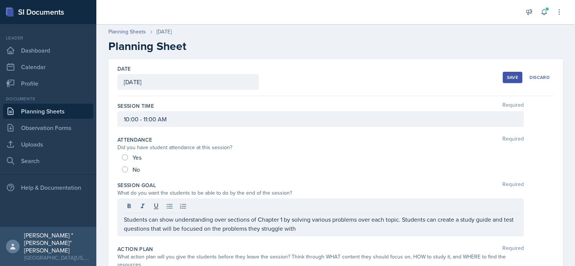
drag, startPoint x: 123, startPoint y: 220, endPoint x: 319, endPoint y: 221, distance: 196.7
click at [319, 221] on div "Students can show understanding over sections of Chapter 1 by solving various p…" at bounding box center [320, 218] width 406 height 38
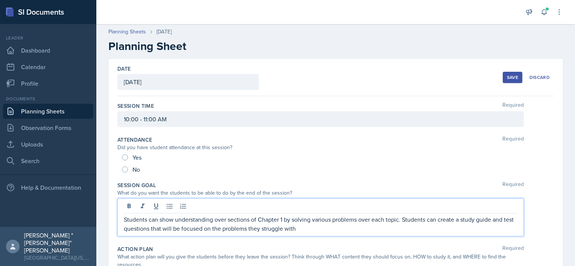
click at [319, 221] on p "Students can show understanding over sections of Chapter 1 by solving various p…" at bounding box center [320, 224] width 393 height 18
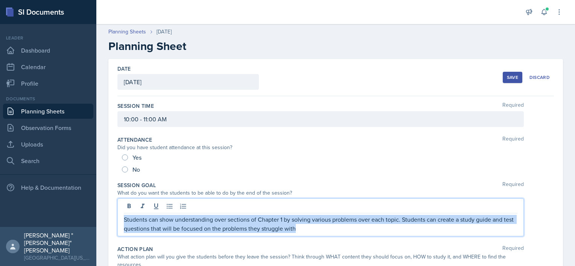
click at [319, 221] on p "Students can show understanding over sections of Chapter 1 by solving various p…" at bounding box center [320, 224] width 393 height 18
copy p "Students can show understanding over sections of Chapter 1 by solving various p…"
click at [326, 232] on p "Students can show understanding over sections of Chapter 1 by solving various p…" at bounding box center [320, 224] width 393 height 18
